Goal: Information Seeking & Learning: Compare options

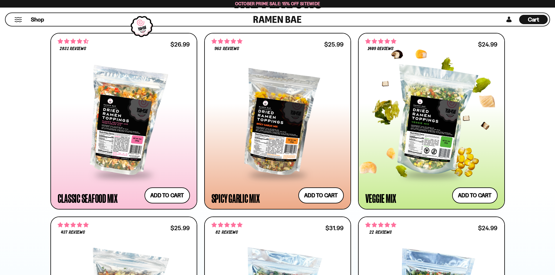
scroll to position [321, 0]
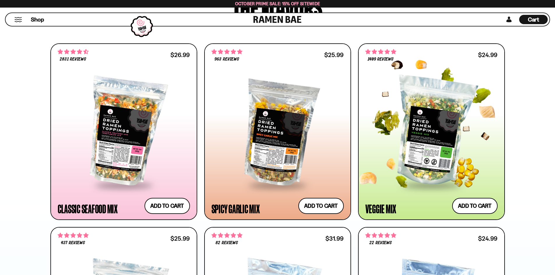
click at [438, 122] on div at bounding box center [431, 132] width 132 height 106
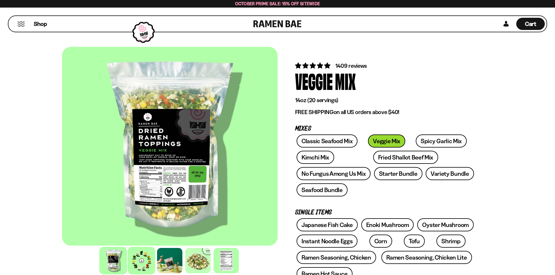
click at [144, 264] on div at bounding box center [142, 261] width 28 height 28
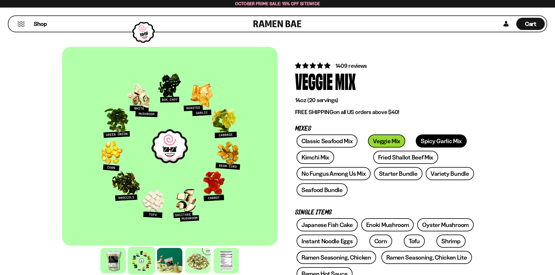
click at [418, 140] on link "Spicy Garlic Mix" at bounding box center [441, 141] width 51 height 13
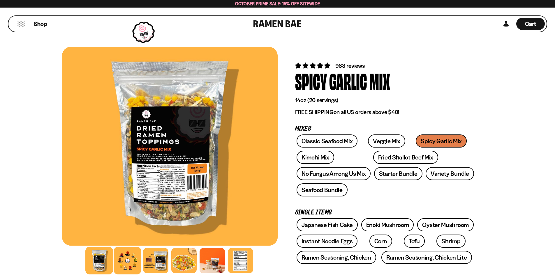
click at [128, 266] on div at bounding box center [128, 261] width 28 height 28
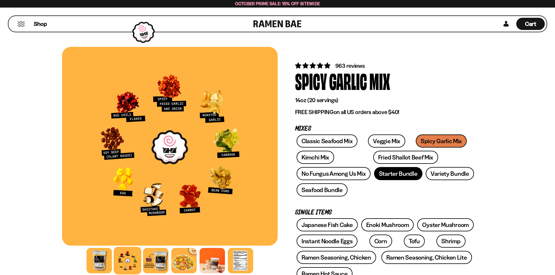
click at [391, 173] on link "Starter Bundle" at bounding box center [398, 173] width 48 height 13
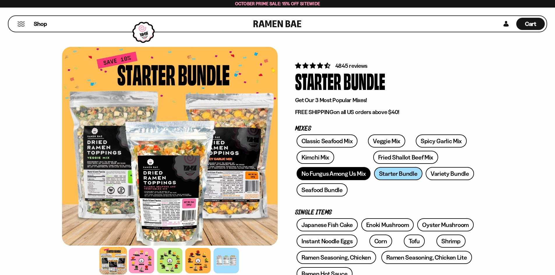
click at [335, 176] on link "No Fungus Among Us Mix" at bounding box center [334, 173] width 74 height 13
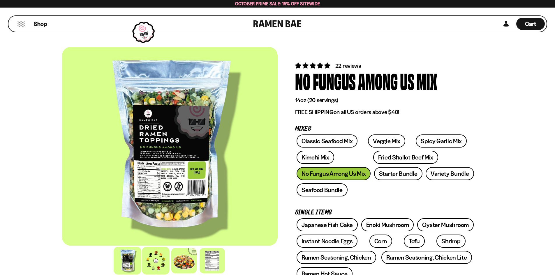
click at [158, 261] on div at bounding box center [156, 261] width 28 height 28
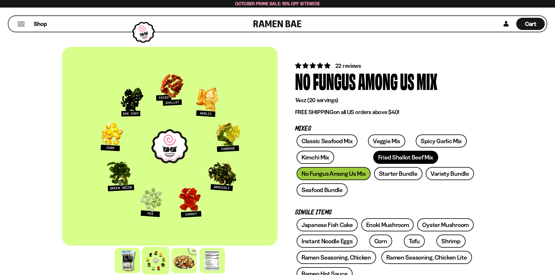
click at [373, 160] on link "Fried Shallot Beef Mix" at bounding box center [405, 157] width 65 height 13
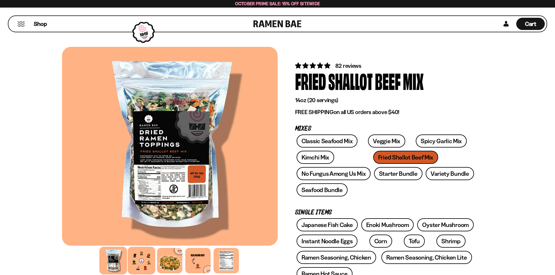
click at [144, 265] on div at bounding box center [142, 261] width 28 height 28
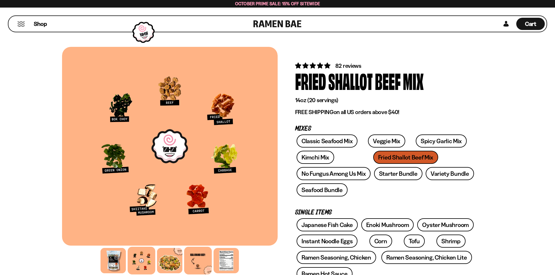
click at [202, 256] on div at bounding box center [198, 261] width 28 height 28
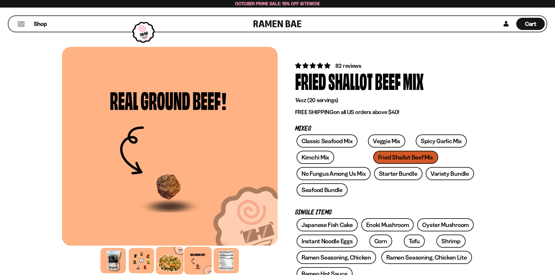
click at [176, 261] on div at bounding box center [170, 261] width 28 height 28
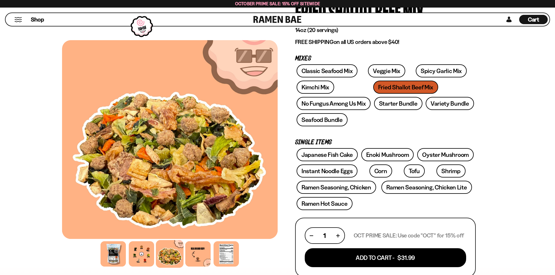
scroll to position [87, 0]
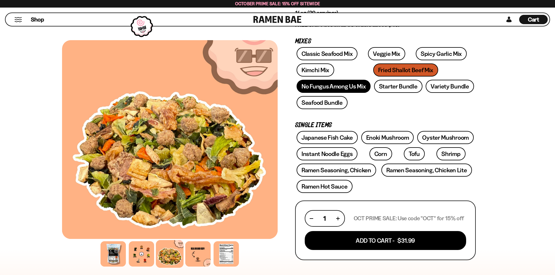
click at [349, 88] on link "No Fungus Among Us Mix" at bounding box center [334, 86] width 74 height 13
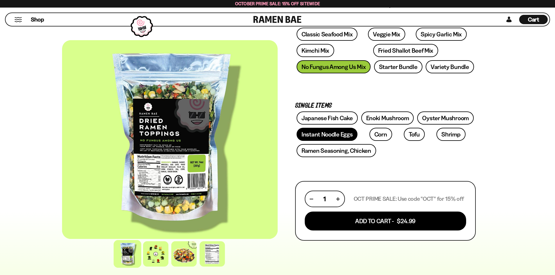
scroll to position [117, 0]
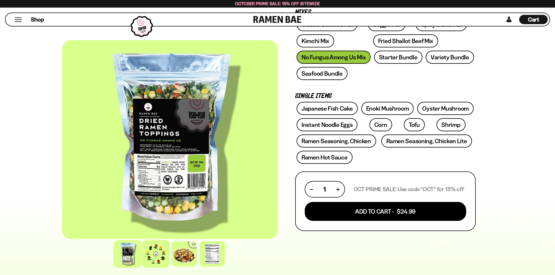
click at [160, 256] on div at bounding box center [156, 254] width 28 height 28
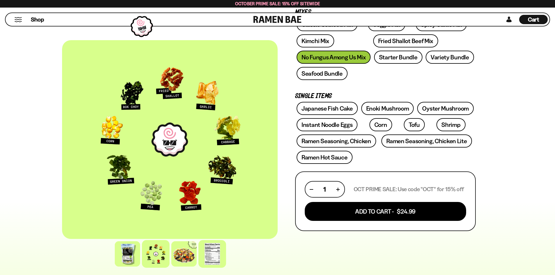
click at [207, 253] on div at bounding box center [212, 254] width 28 height 28
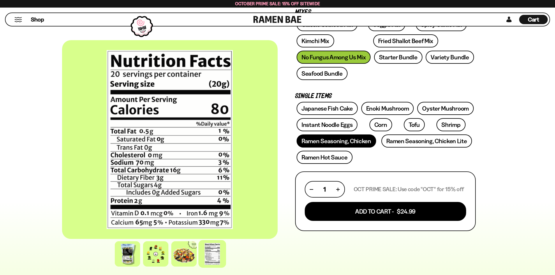
click at [363, 141] on link "Ramen Seasoning, Chicken" at bounding box center [337, 141] width 80 height 13
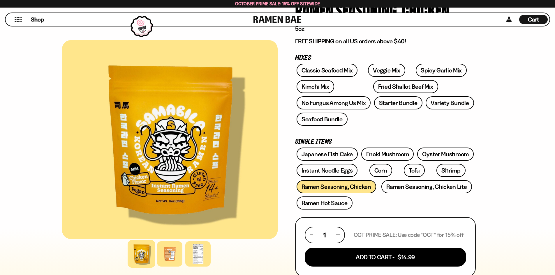
scroll to position [58, 0]
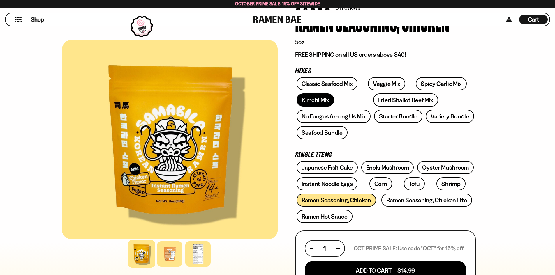
click at [321, 98] on link "Kimchi Mix" at bounding box center [316, 100] width 38 height 13
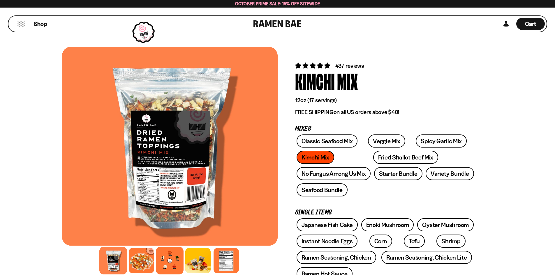
click at [175, 259] on div at bounding box center [170, 261] width 28 height 28
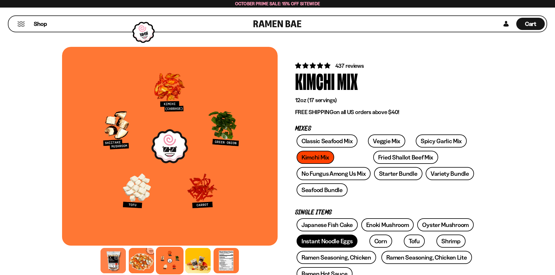
click at [309, 242] on link "Instant Noodle Eggs" at bounding box center [327, 241] width 61 height 13
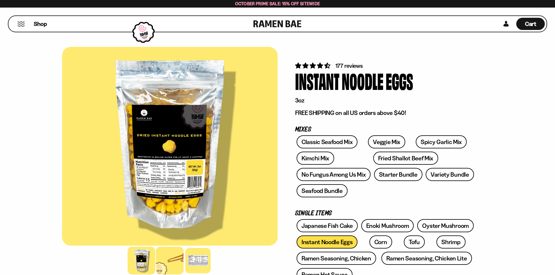
click at [170, 265] on div at bounding box center [170, 261] width 28 height 28
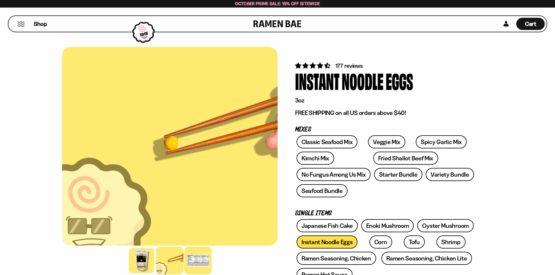
click at [198, 264] on div at bounding box center [198, 261] width 28 height 28
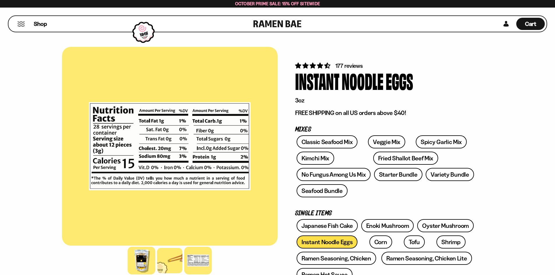
click at [136, 262] on div at bounding box center [142, 261] width 28 height 28
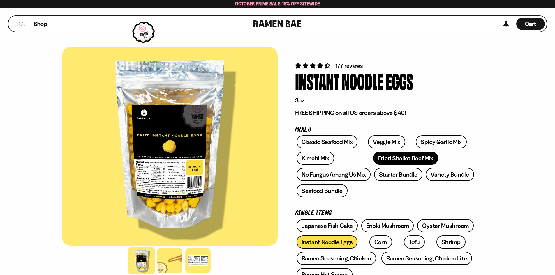
click at [380, 161] on link "Fried Shallot Beef Mix" at bounding box center [405, 158] width 65 height 13
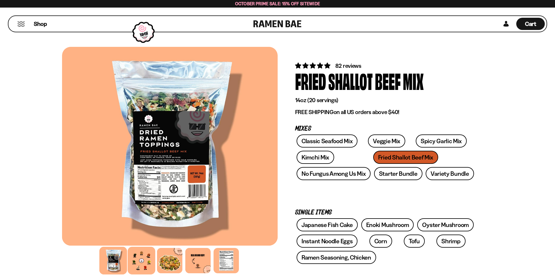
click at [138, 264] on div at bounding box center [142, 261] width 28 height 28
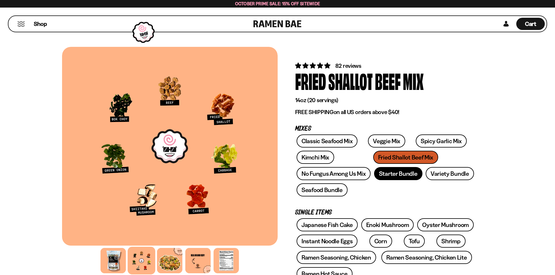
click at [398, 175] on link "Starter Bundle" at bounding box center [398, 173] width 48 height 13
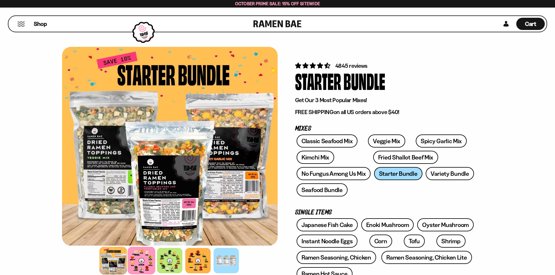
click at [147, 264] on div at bounding box center [142, 261] width 28 height 28
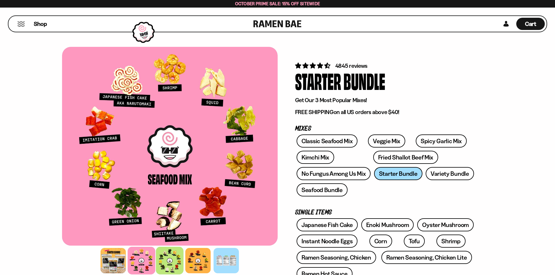
click at [169, 261] on div at bounding box center [170, 261] width 28 height 28
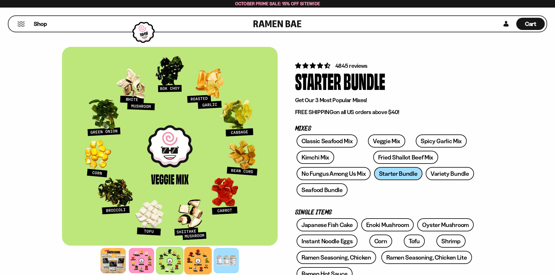
click at [206, 257] on div at bounding box center [198, 261] width 28 height 28
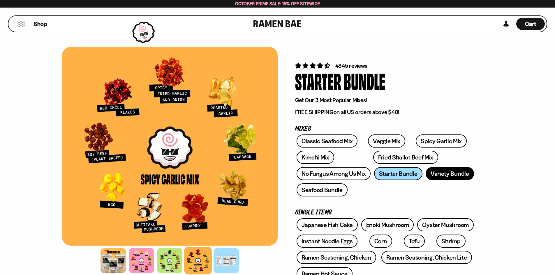
click at [442, 173] on link "Variety Bundle" at bounding box center [450, 173] width 48 height 13
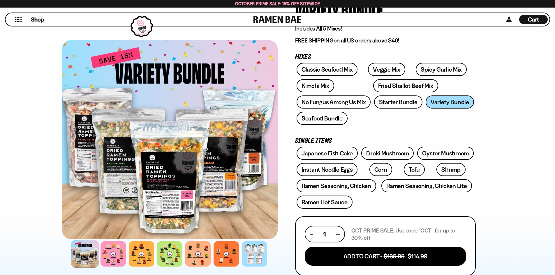
scroll to position [58, 0]
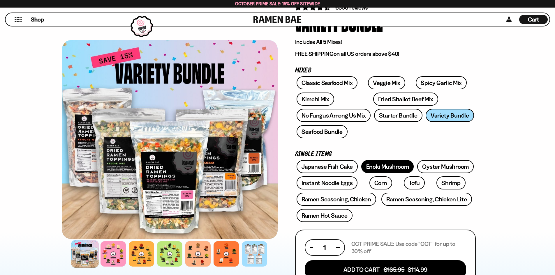
click at [389, 168] on link "Enoki Mushroom" at bounding box center [387, 166] width 53 height 13
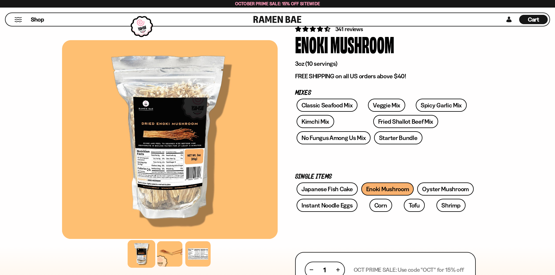
scroll to position [58, 0]
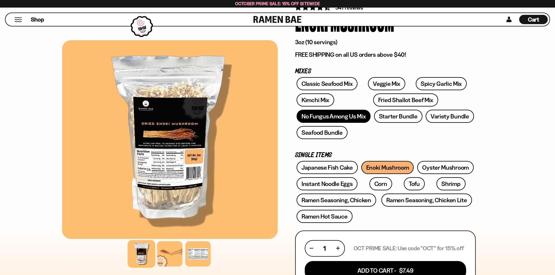
click at [344, 118] on link "No Fungus Among Us Mix" at bounding box center [334, 116] width 74 height 13
